Goal: Information Seeking & Learning: Check status

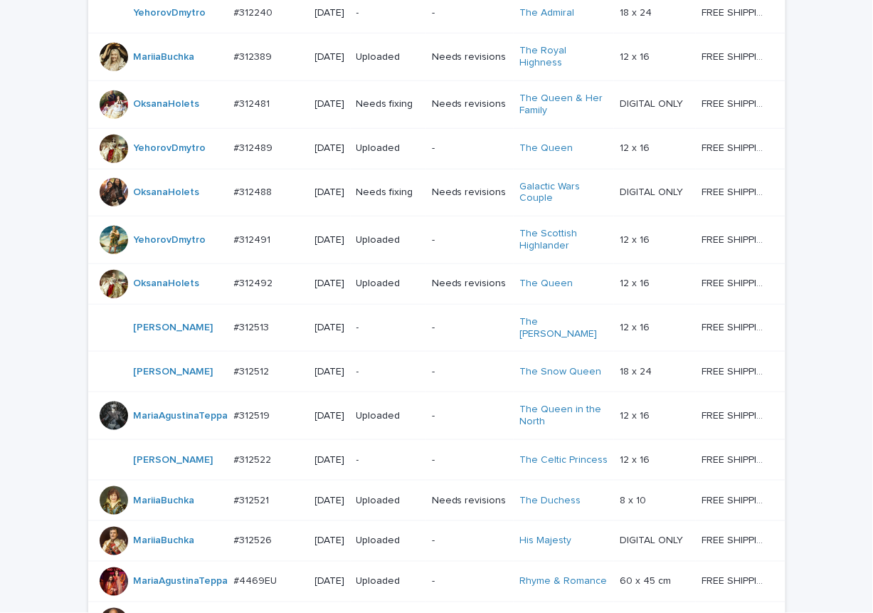
scroll to position [997, 0]
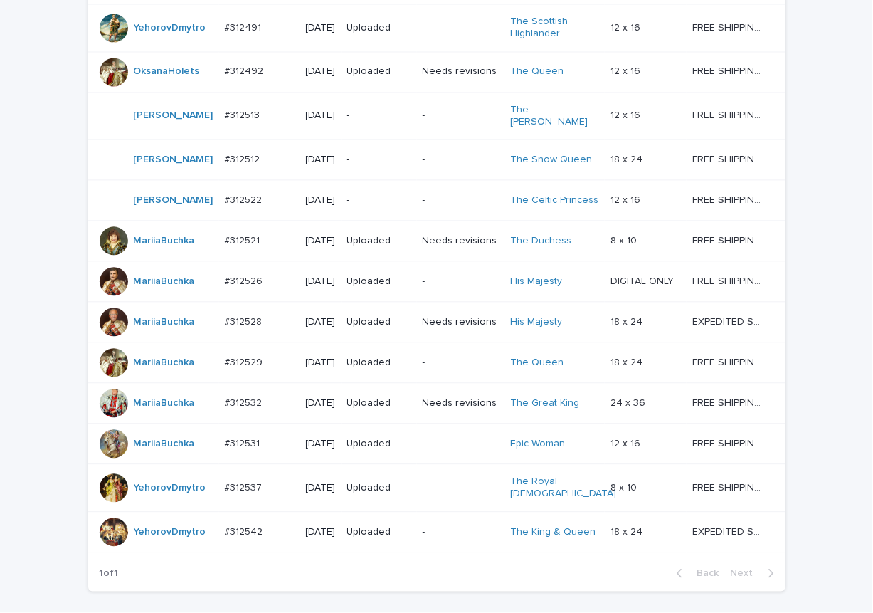
scroll to position [868, 0]
